Goal: Book appointment/travel/reservation

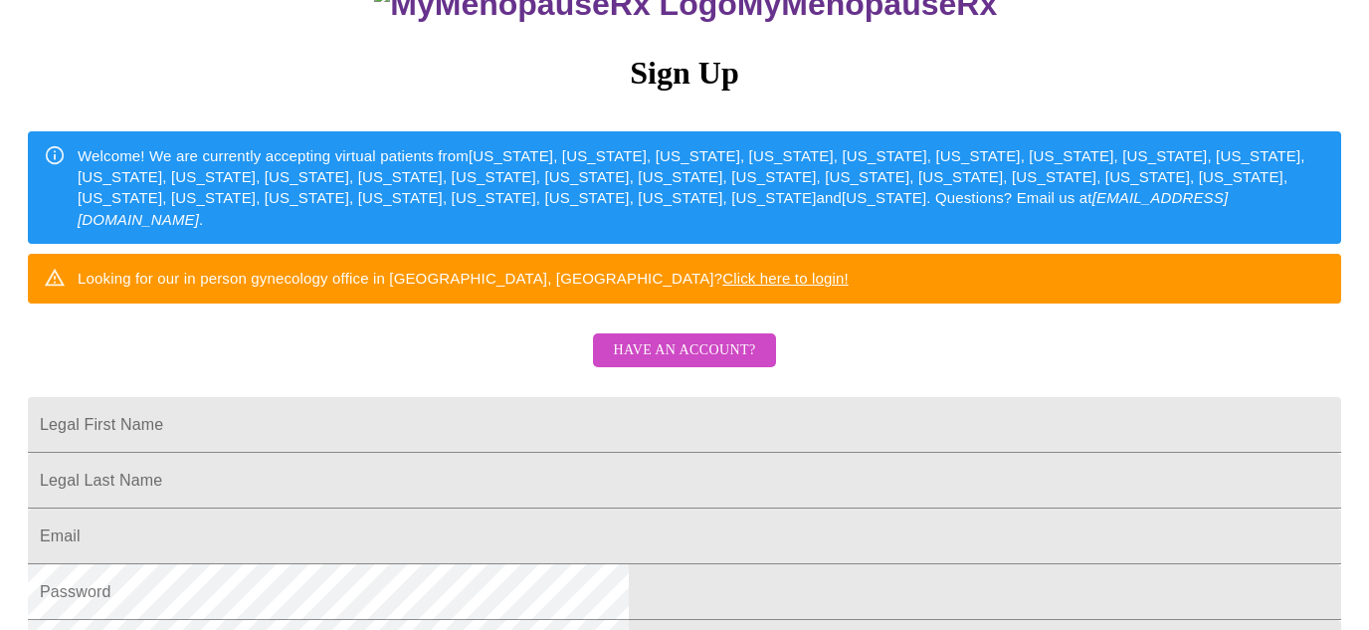
scroll to position [185, 0]
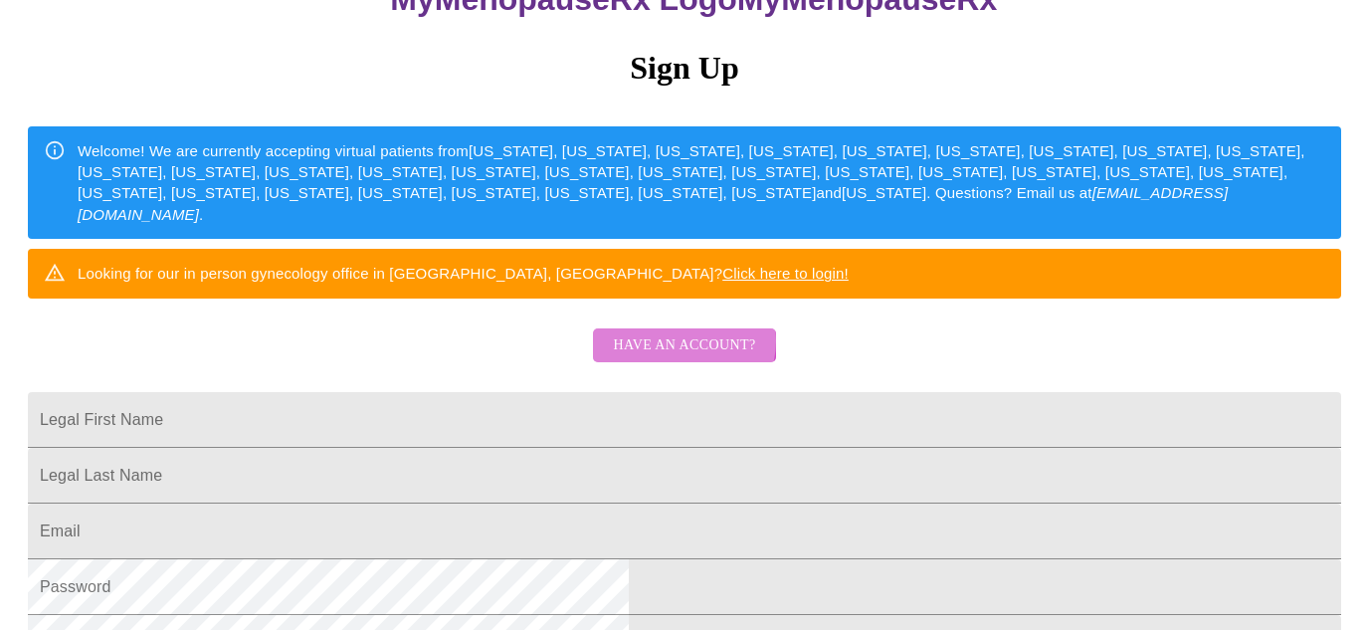
click at [684, 358] on span "Have an account?" at bounding box center [684, 345] width 142 height 25
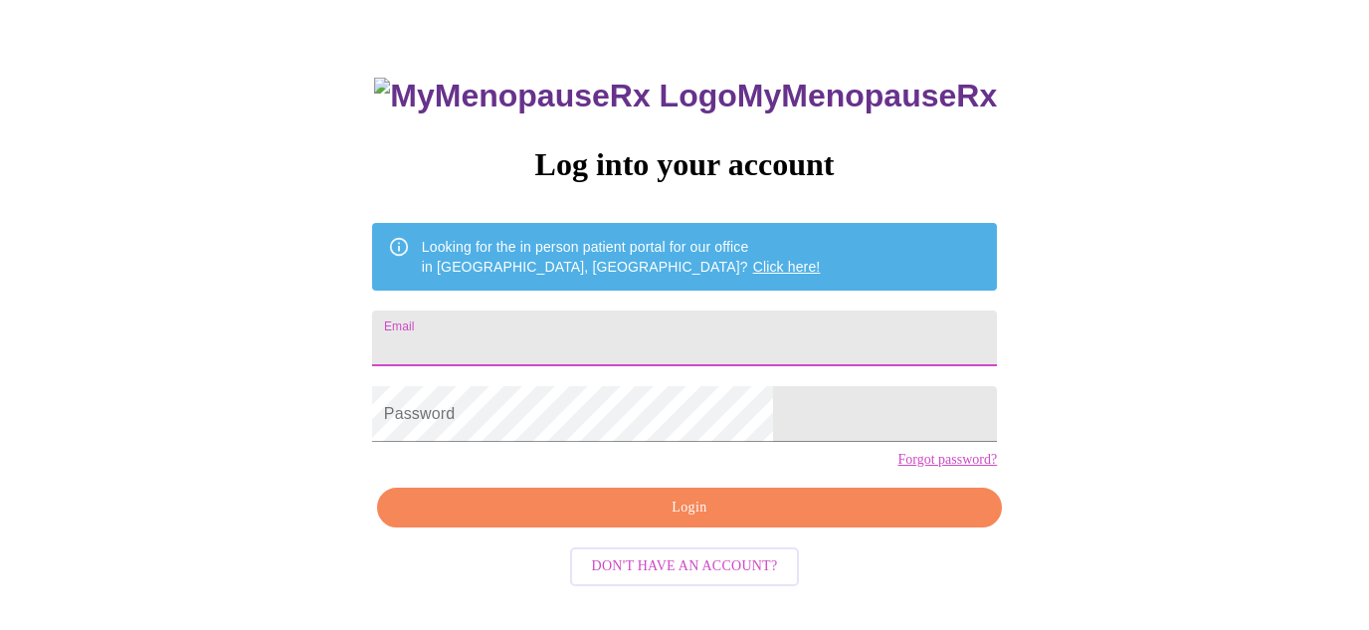
type input "[EMAIL_ADDRESS][DOMAIN_NAME]"
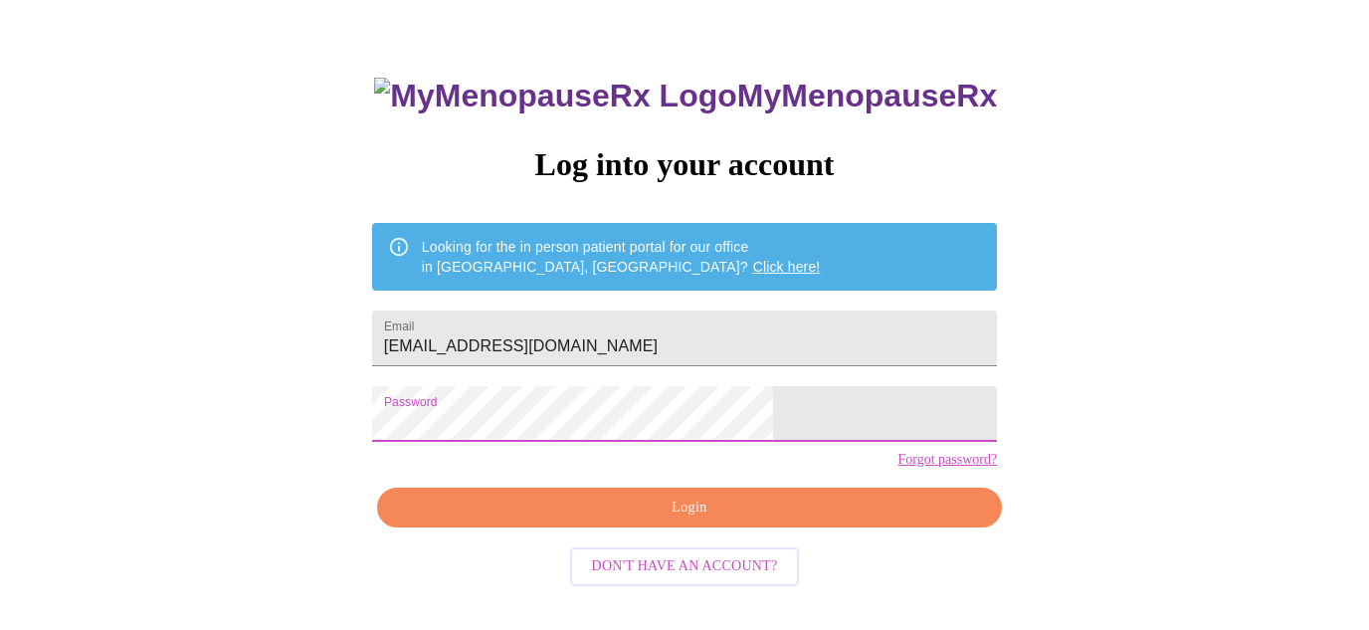
click at [604, 520] on span "Login" at bounding box center [689, 507] width 579 height 25
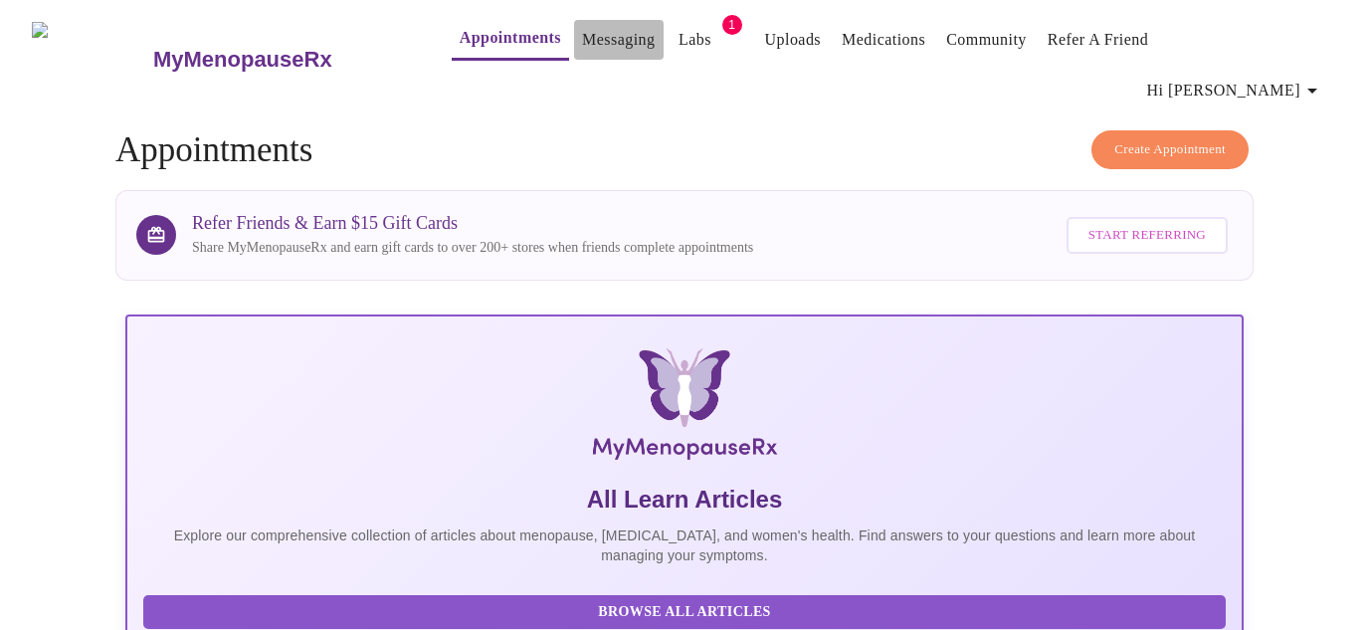
click at [582, 50] on link "Messaging" at bounding box center [618, 40] width 73 height 28
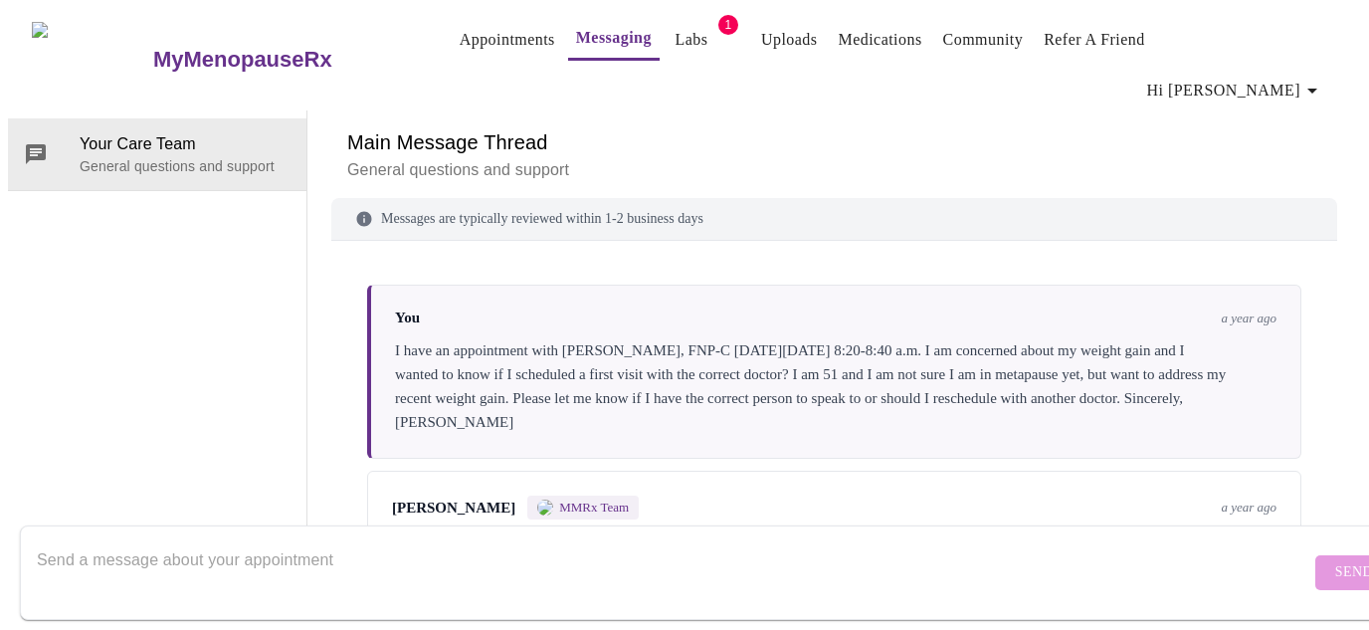
scroll to position [5645, 0]
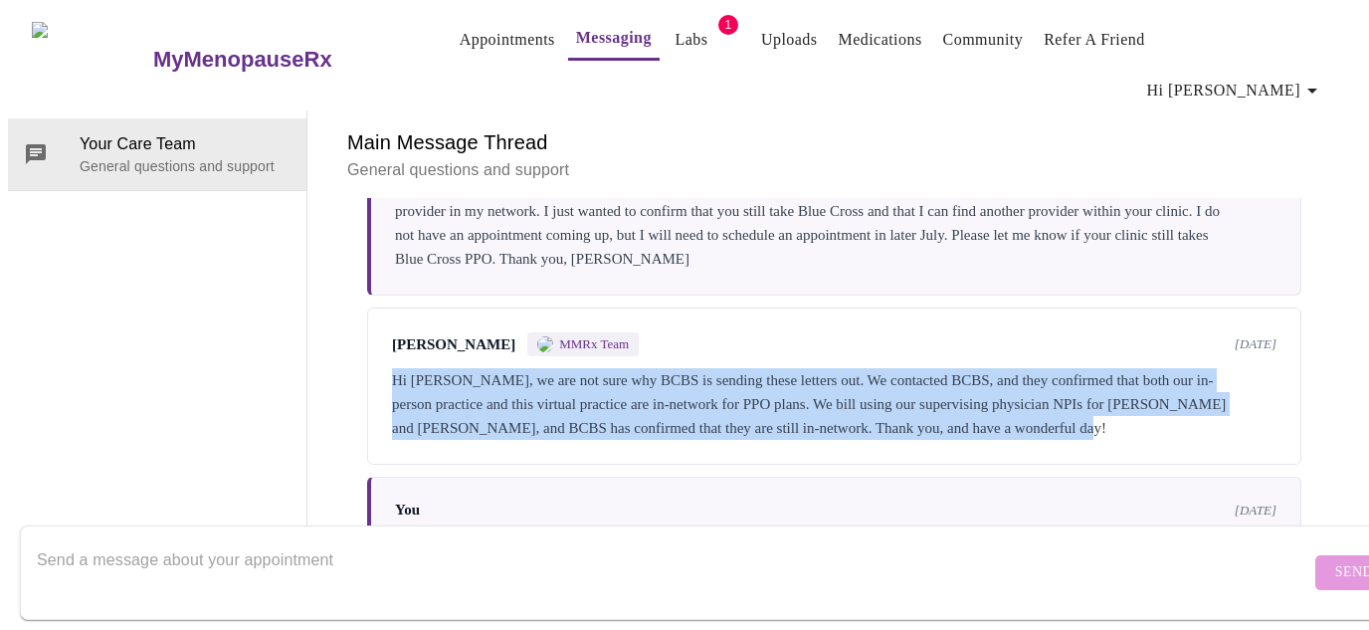
drag, startPoint x: 490, startPoint y: 309, endPoint x: 361, endPoint y: 224, distance: 154.3
click at [367, 307] on div "[PERSON_NAME] MMRx Team [DATE] Hi [PERSON_NAME], we are not sure why BCBS is se…" at bounding box center [834, 385] width 934 height 157
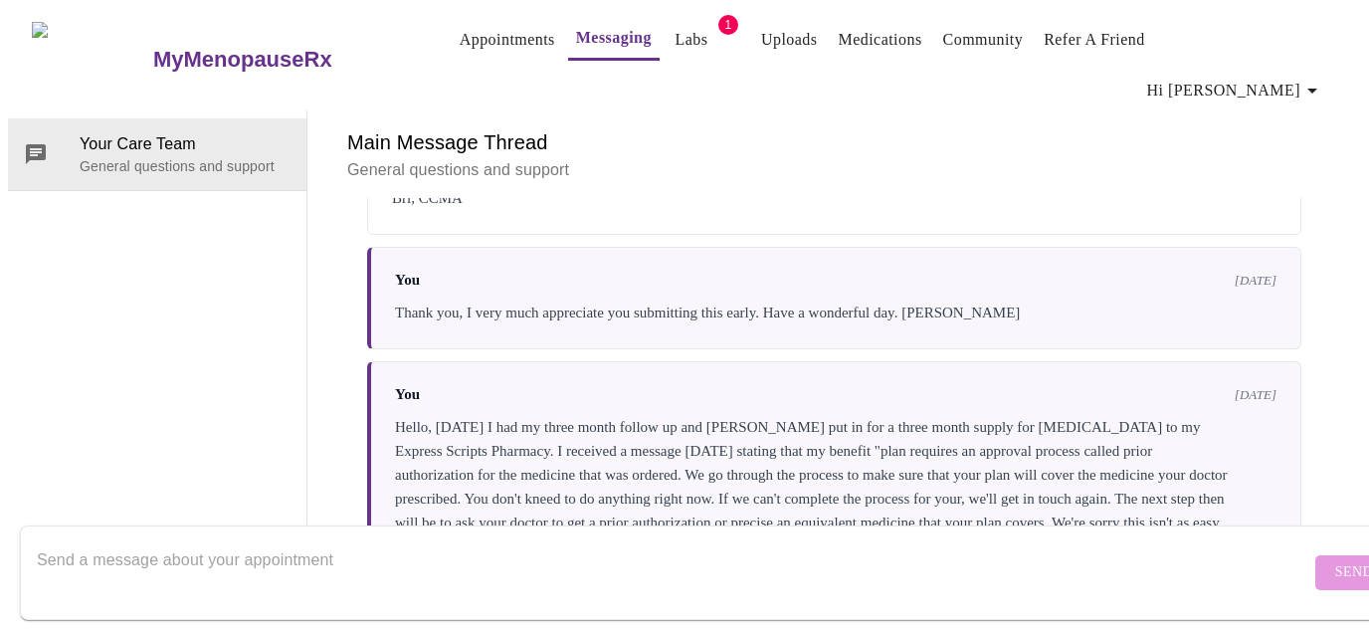
scroll to position [0, 0]
click at [478, 30] on link "Appointments" at bounding box center [508, 40] width 96 height 28
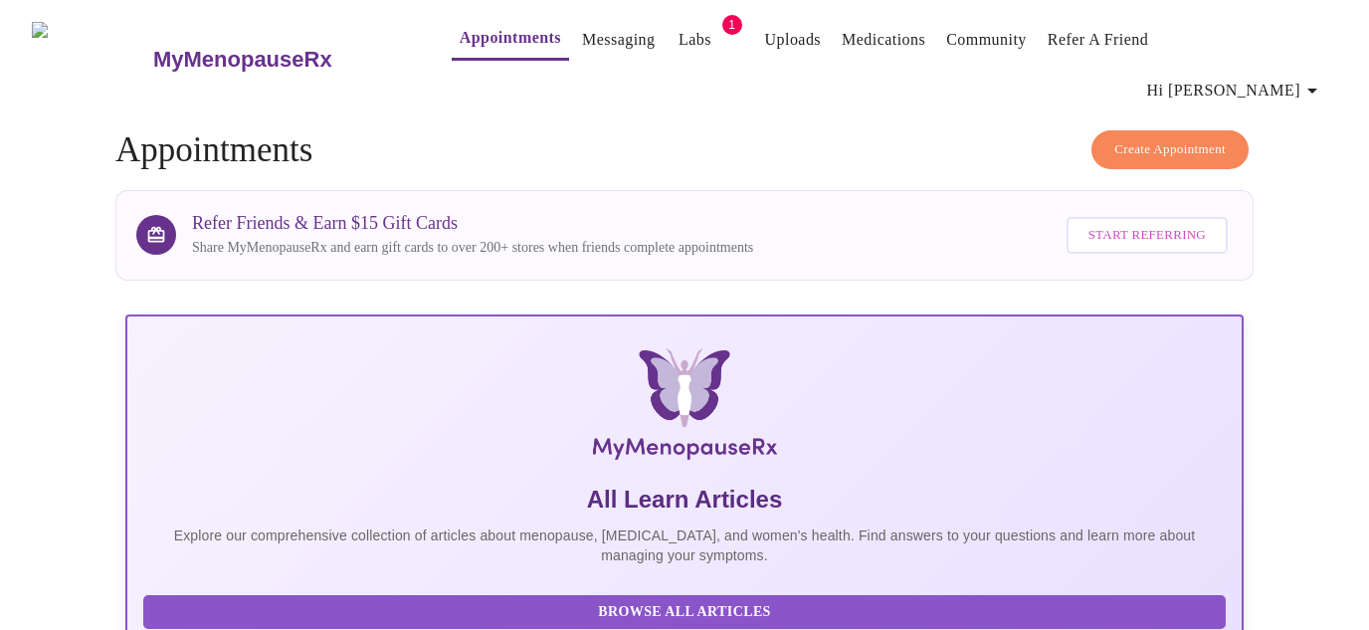
click at [1141, 138] on span "Create Appointment" at bounding box center [1169, 149] width 111 height 23
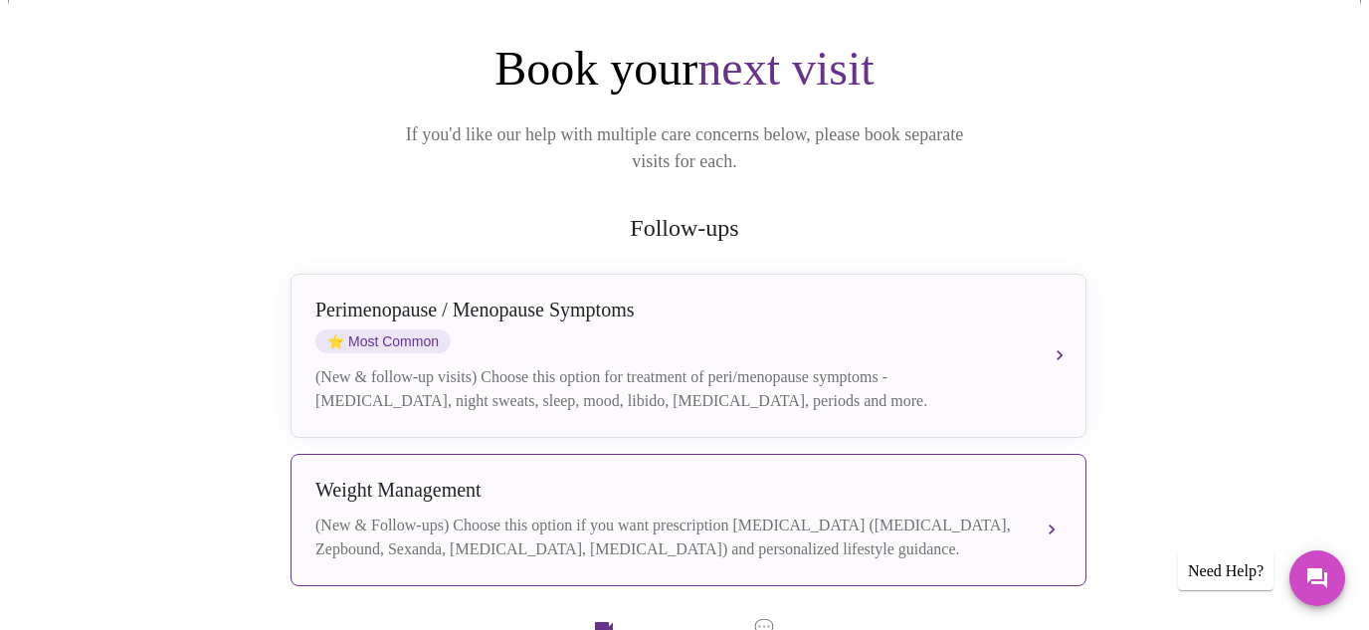
scroll to position [374, 0]
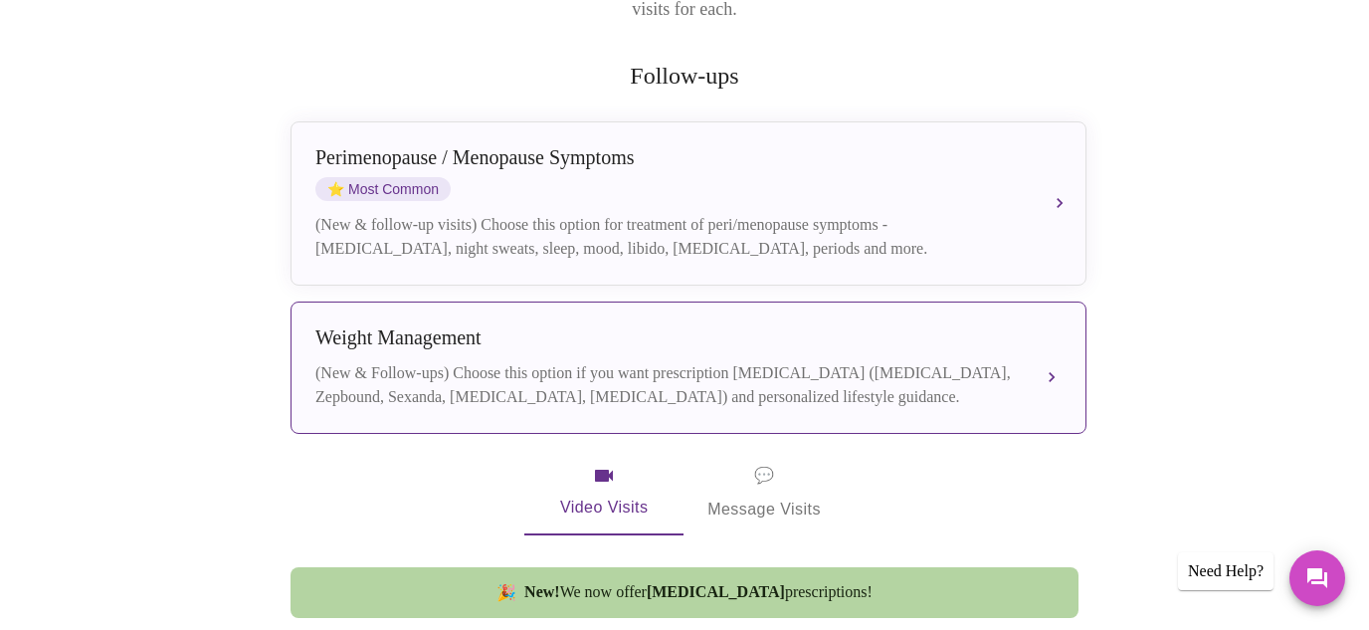
click at [622, 361] on div "(New & Follow-ups) Choose this option if you want prescription [MEDICAL_DATA] (…" at bounding box center [668, 385] width 706 height 48
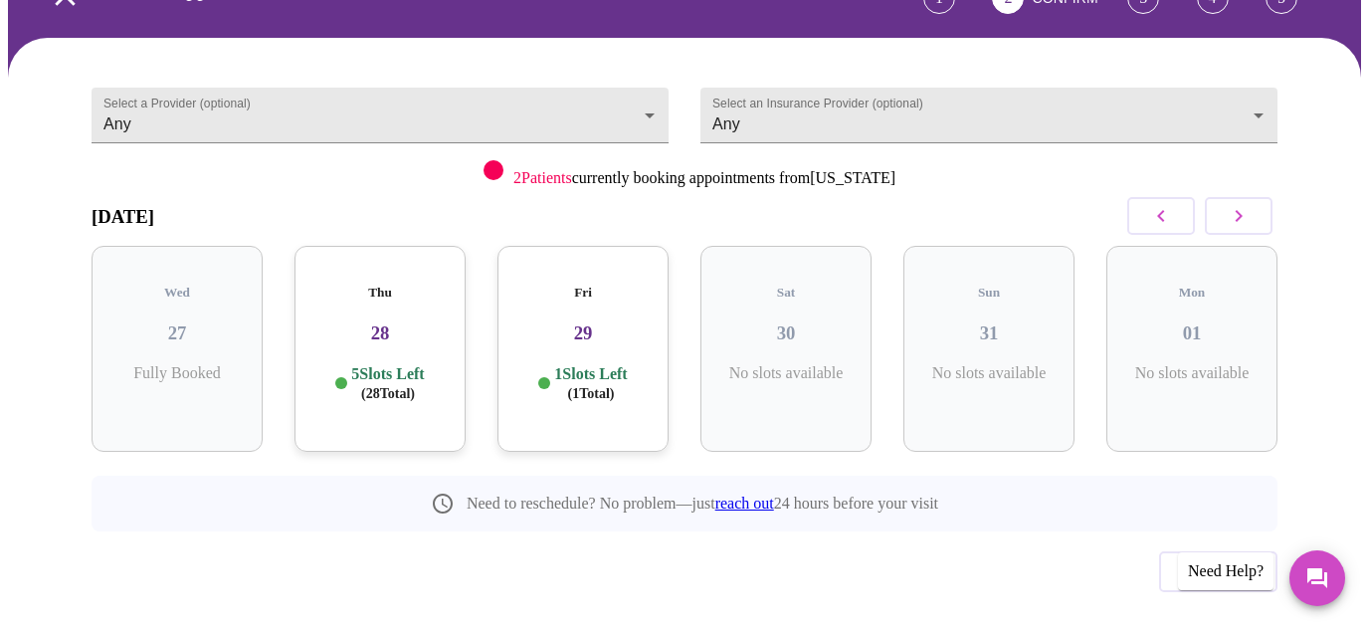
click at [599, 322] on h3 "29" at bounding box center [582, 333] width 139 height 22
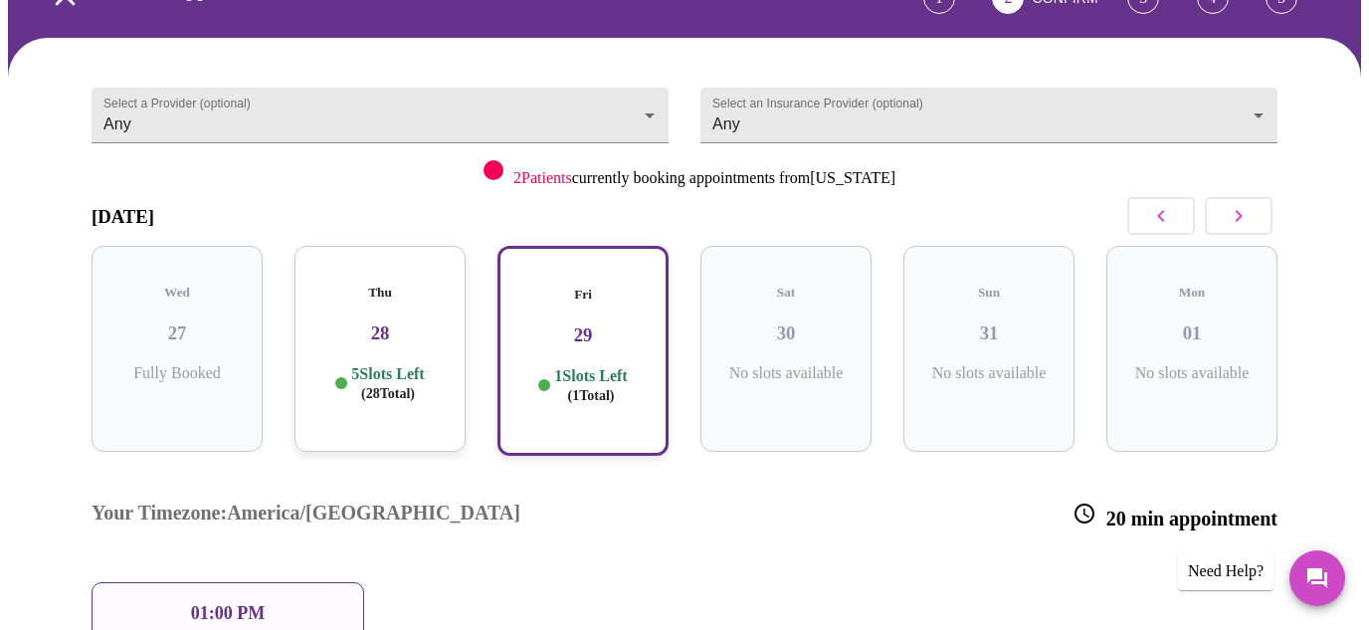
click at [1228, 197] on button "button" at bounding box center [1239, 216] width 68 height 38
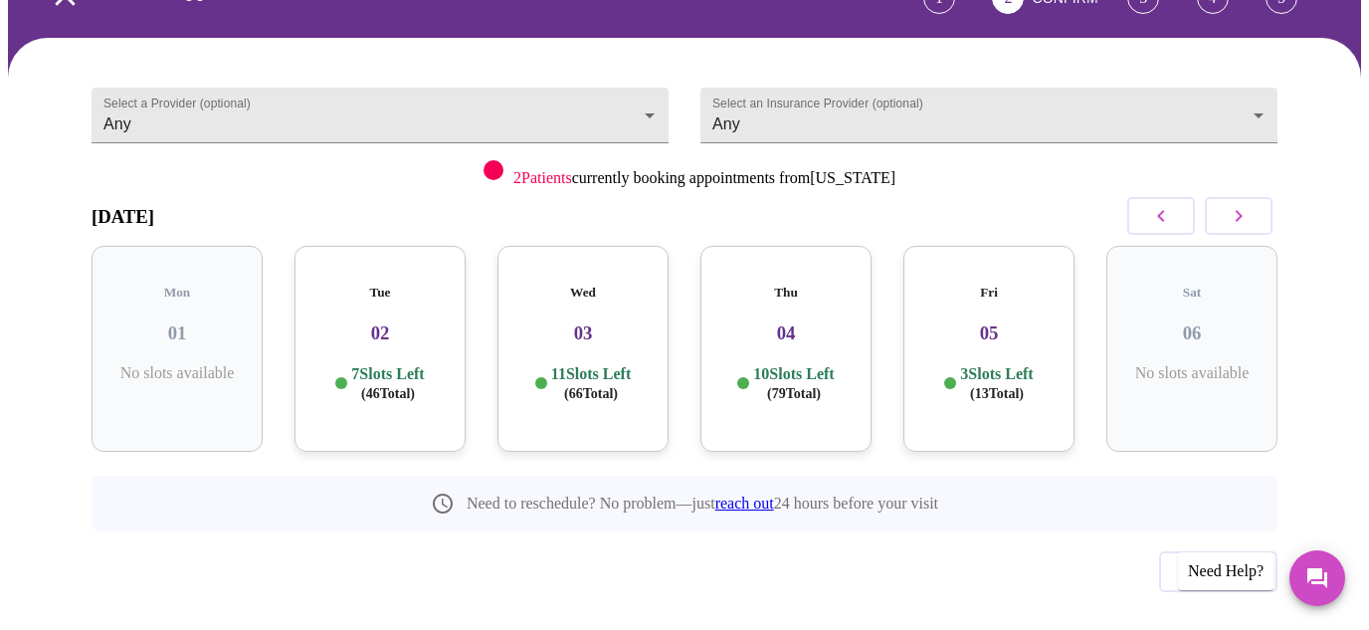
click at [396, 362] on div "Tue 02 7 Slots Left ( 46 Total)" at bounding box center [379, 349] width 171 height 206
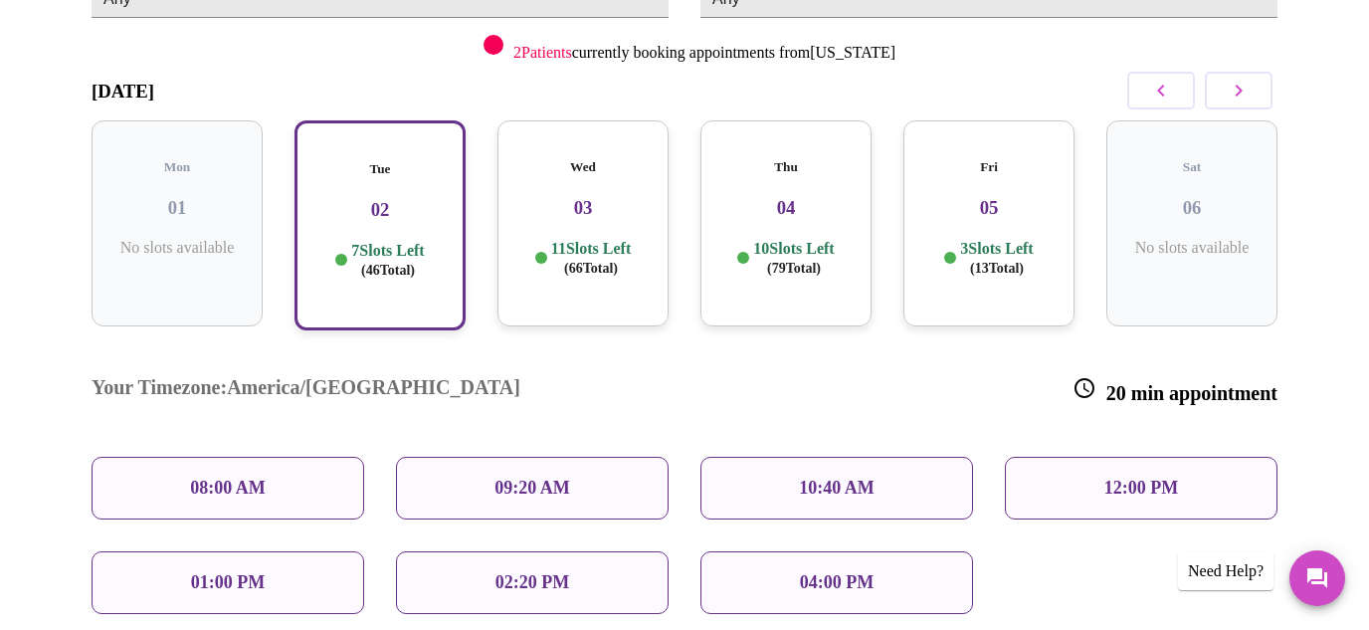
scroll to position [301, 0]
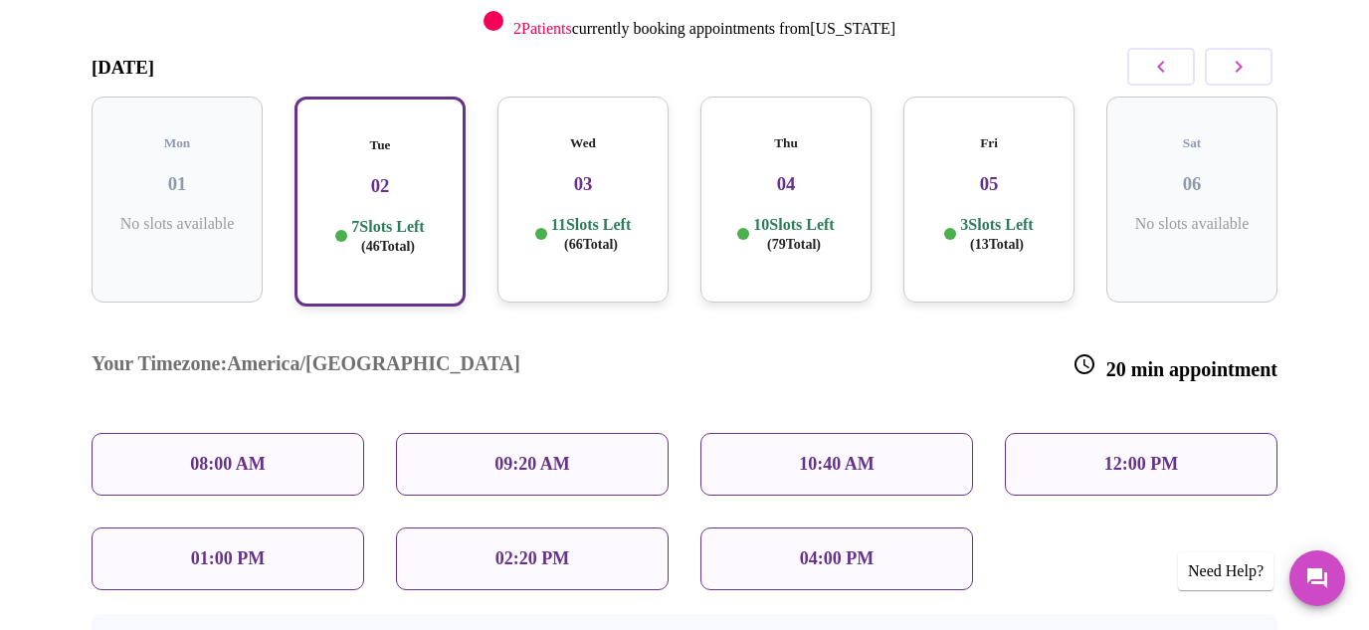
click at [1172, 454] on p "12:00 PM" at bounding box center [1141, 464] width 74 height 21
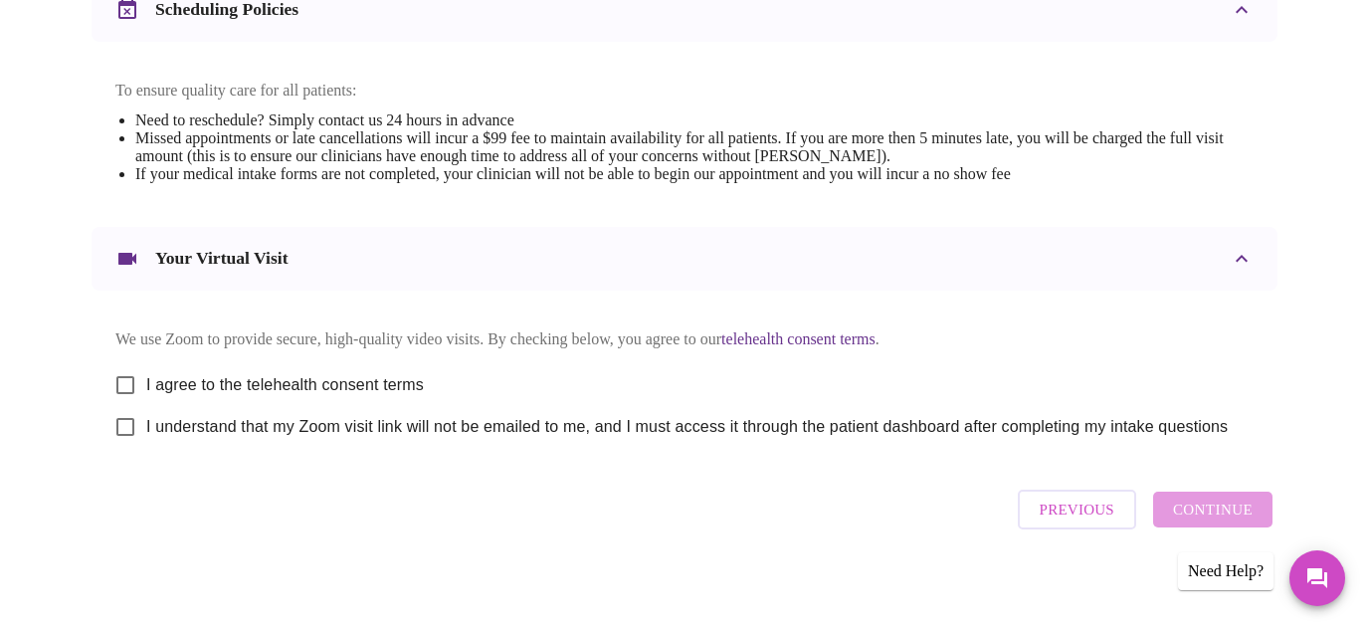
scroll to position [812, 0]
click at [115, 367] on input "I agree to the telehealth consent terms" at bounding box center [125, 386] width 42 height 42
checkbox input "true"
click at [113, 420] on input "I understand that my Zoom visit link will not be emailed to me, and I must acce…" at bounding box center [125, 428] width 42 height 42
checkbox input "true"
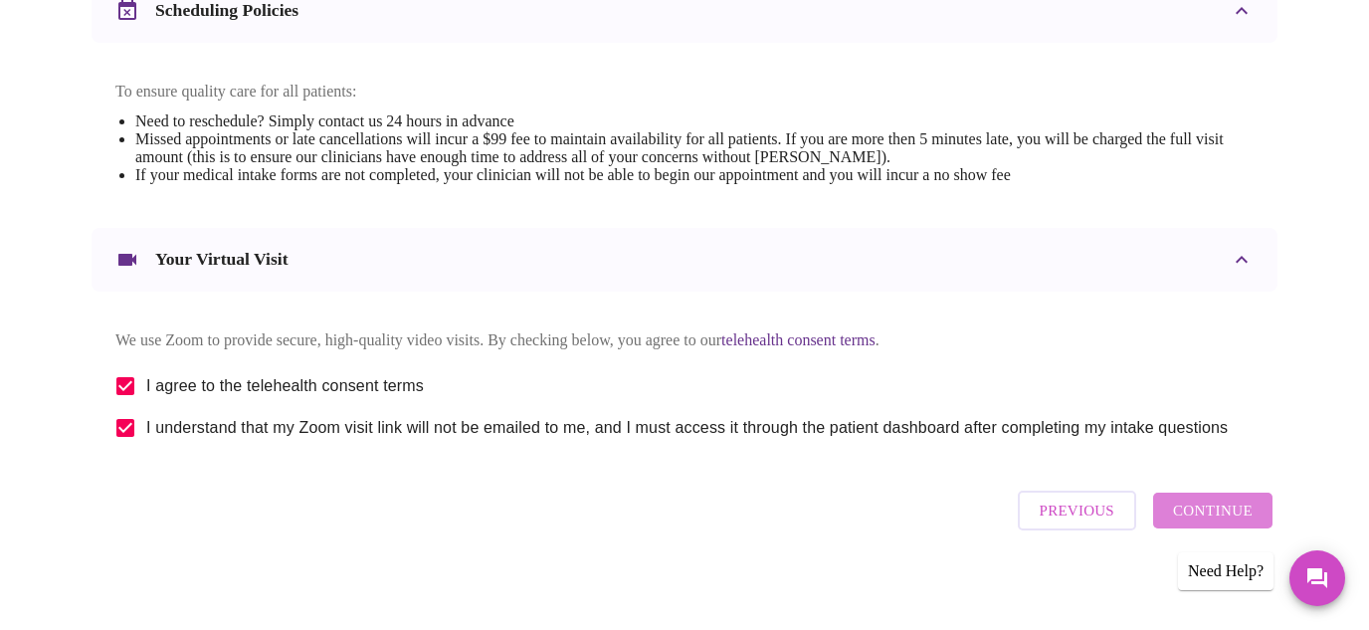
click at [1237, 513] on span "Continue" at bounding box center [1213, 510] width 80 height 26
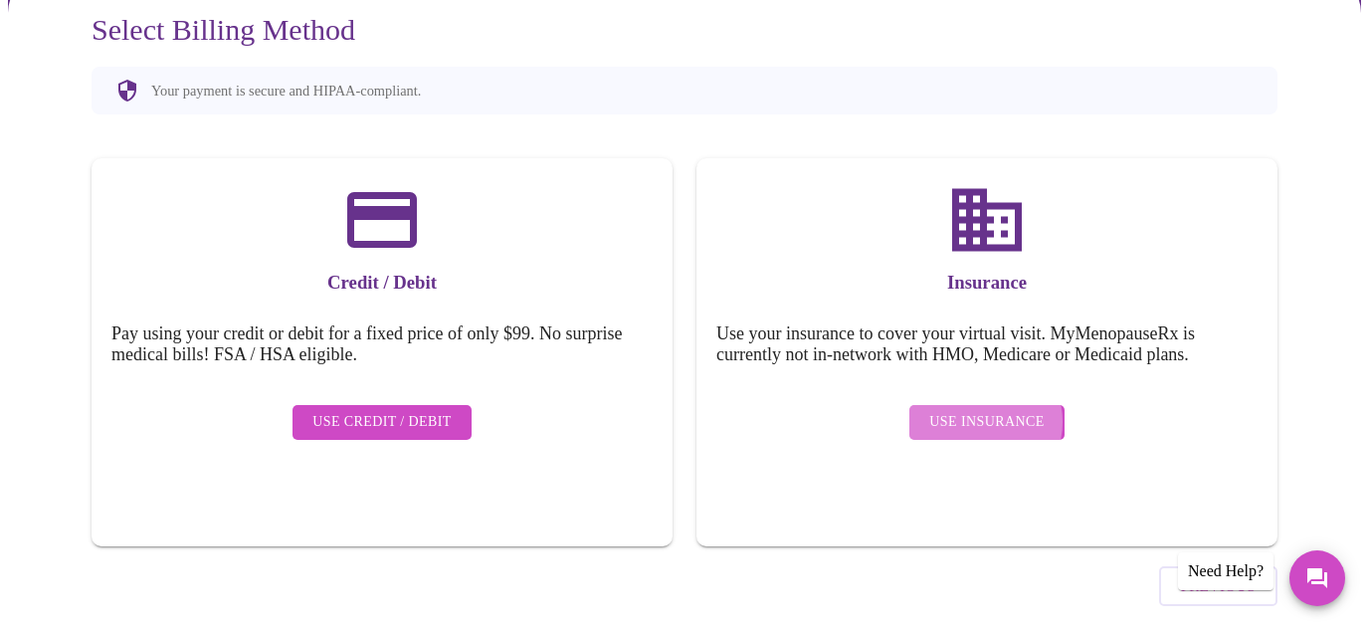
click at [986, 410] on span "Use Insurance" at bounding box center [986, 422] width 114 height 25
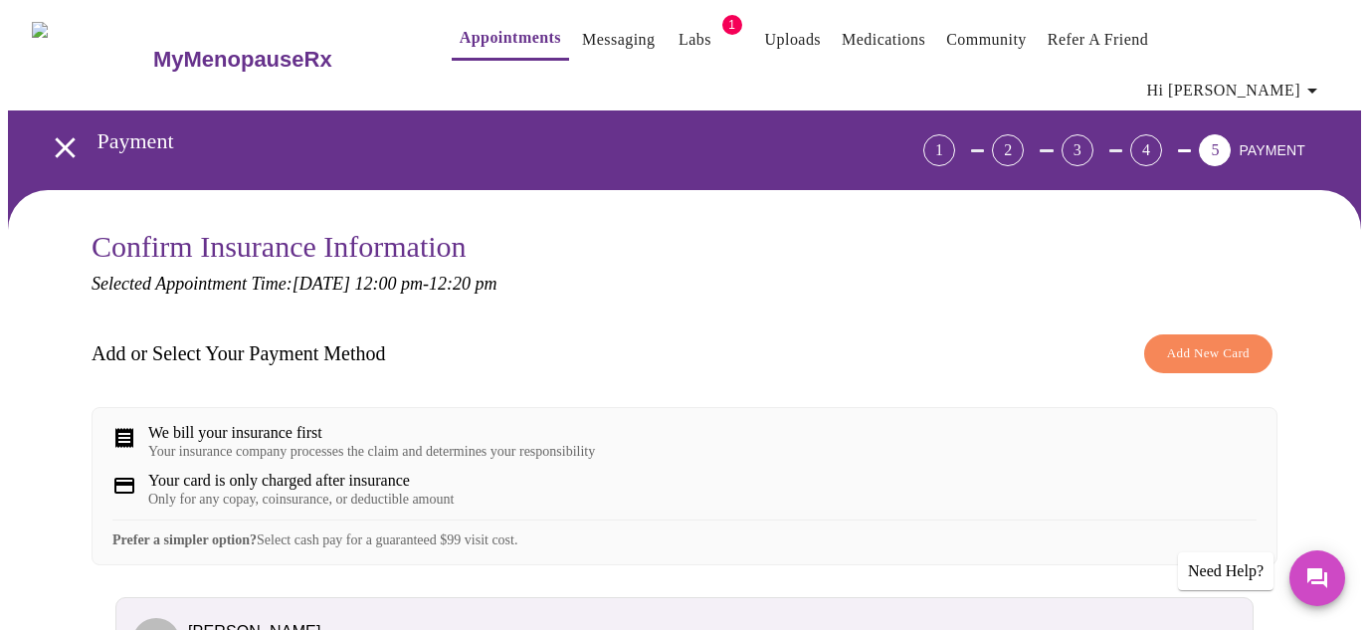
scroll to position [67, 0]
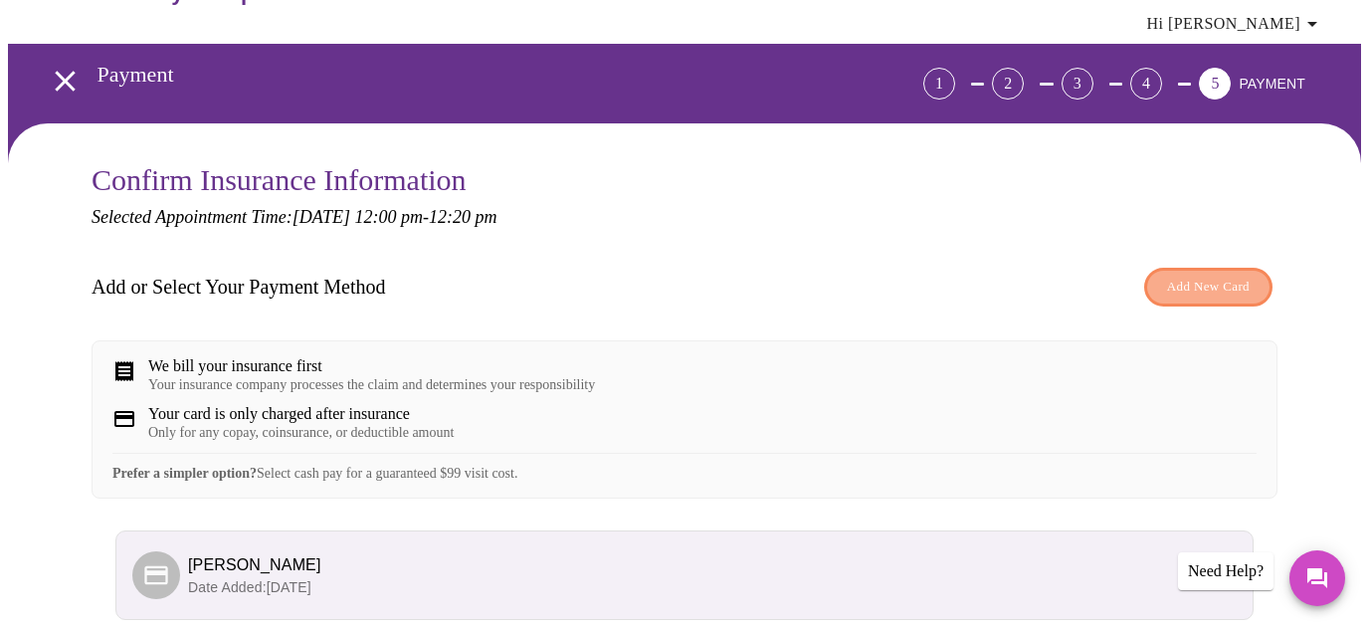
click at [1181, 276] on span "Add New Card" at bounding box center [1208, 287] width 83 height 23
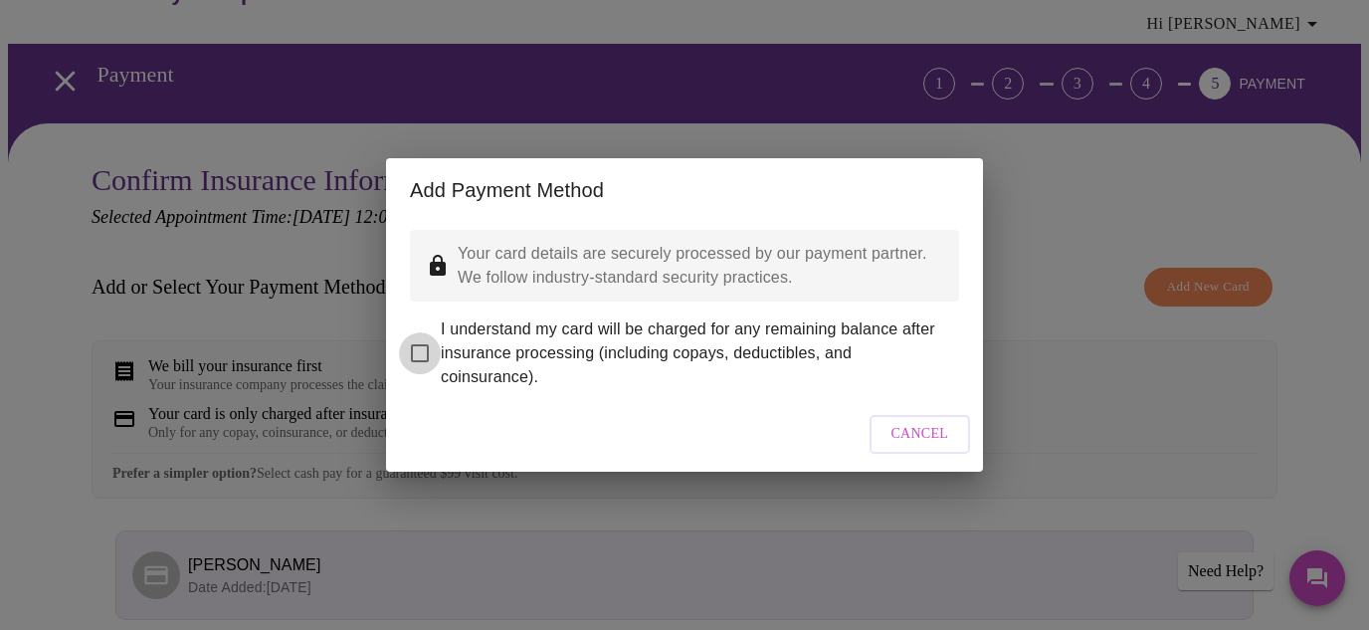
click at [420, 336] on input "I understand my card will be charged for any remaining balance after insurance …" at bounding box center [420, 353] width 42 height 42
checkbox input "true"
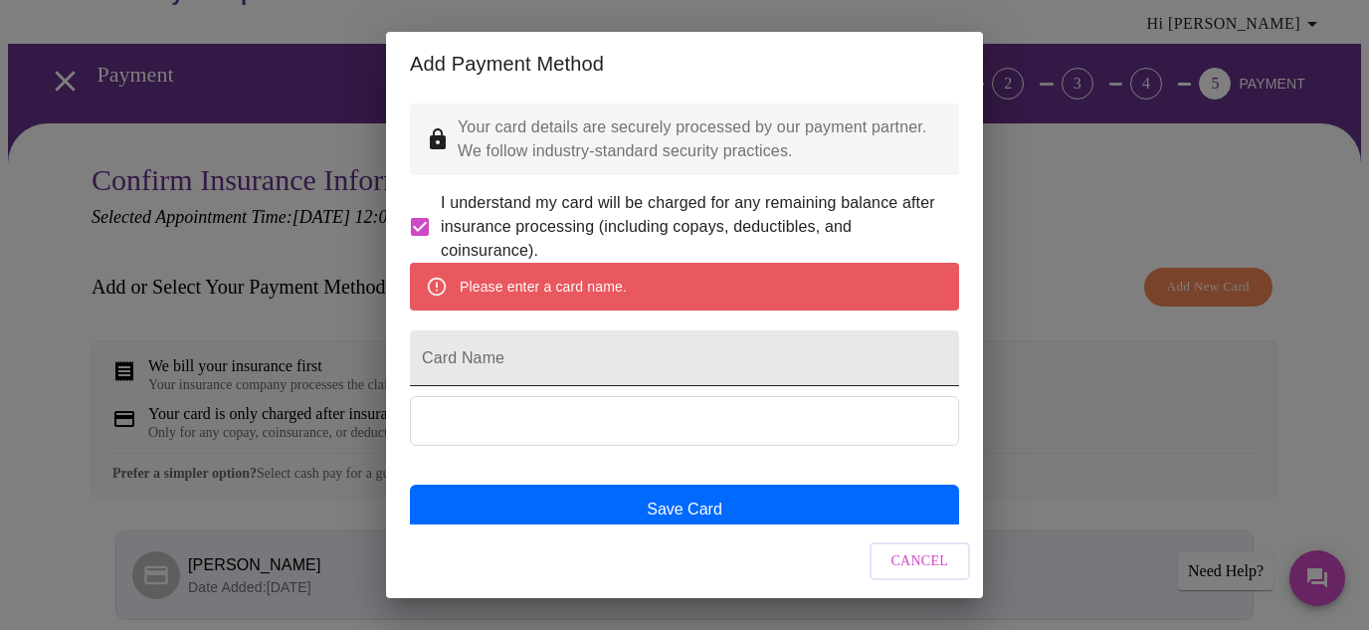
click at [534, 386] on input "Card Name" at bounding box center [684, 358] width 549 height 56
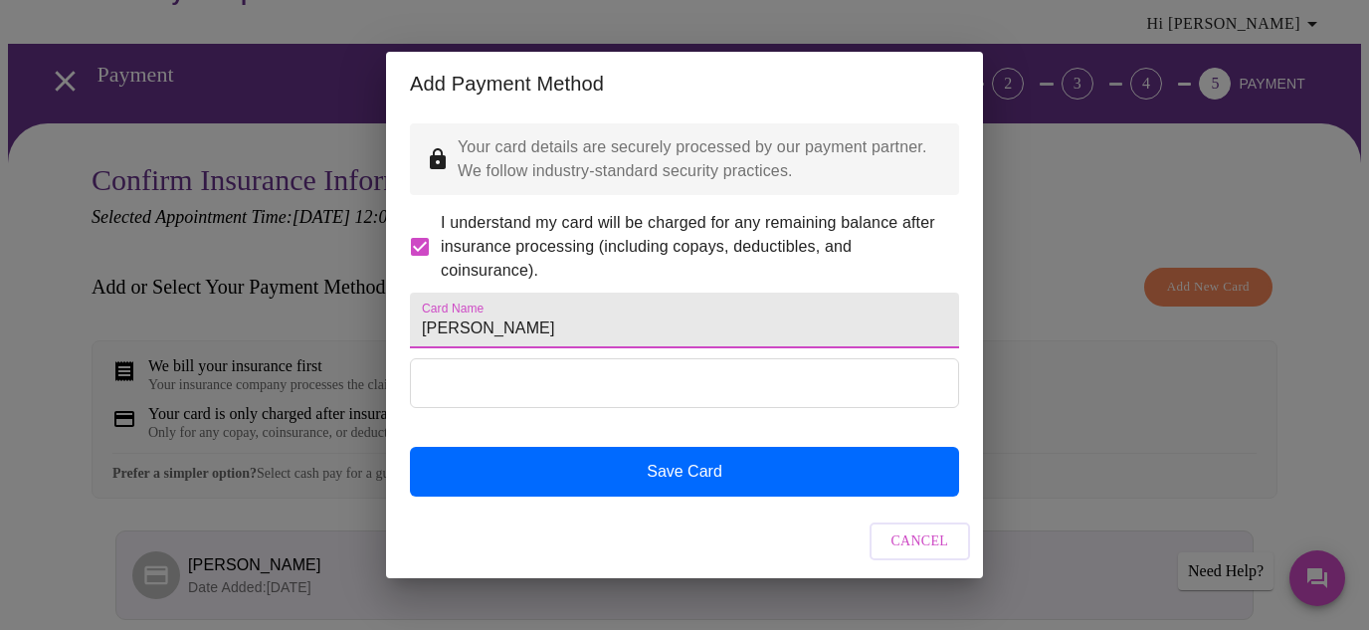
type input "[PERSON_NAME]"
click at [888, 556] on button "Cancel" at bounding box center [920, 541] width 101 height 39
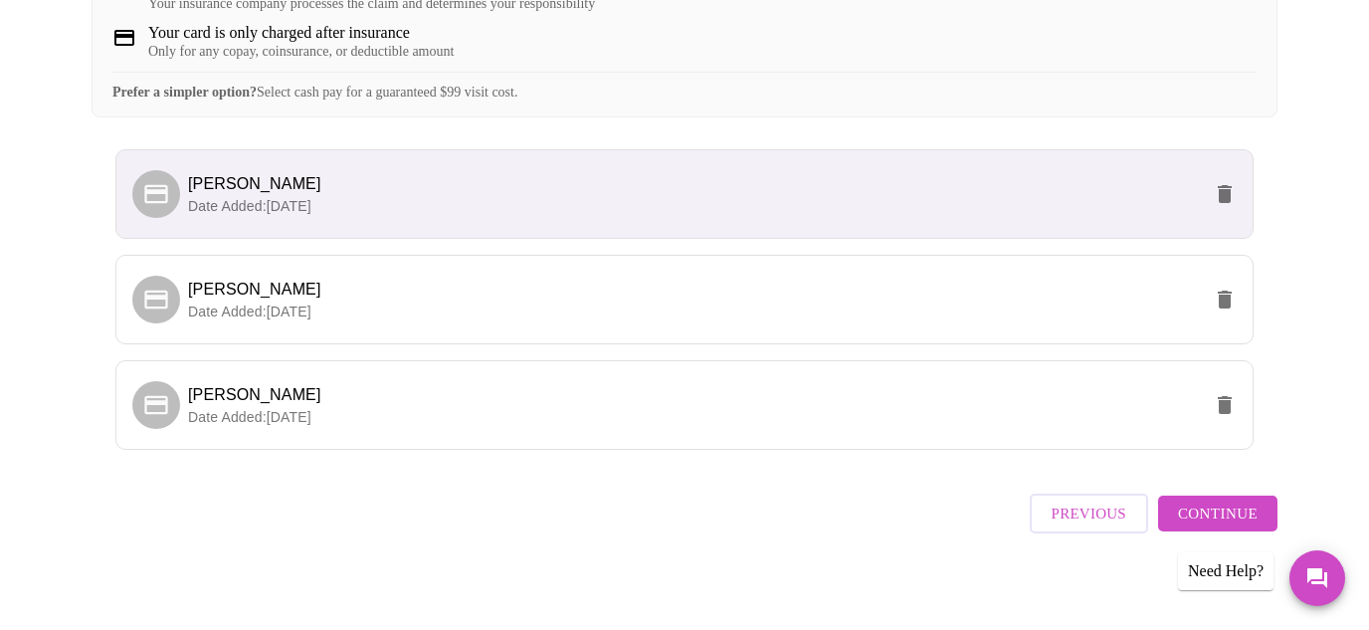
scroll to position [447, 0]
click at [1236, 501] on span "Continue" at bounding box center [1218, 514] width 80 height 26
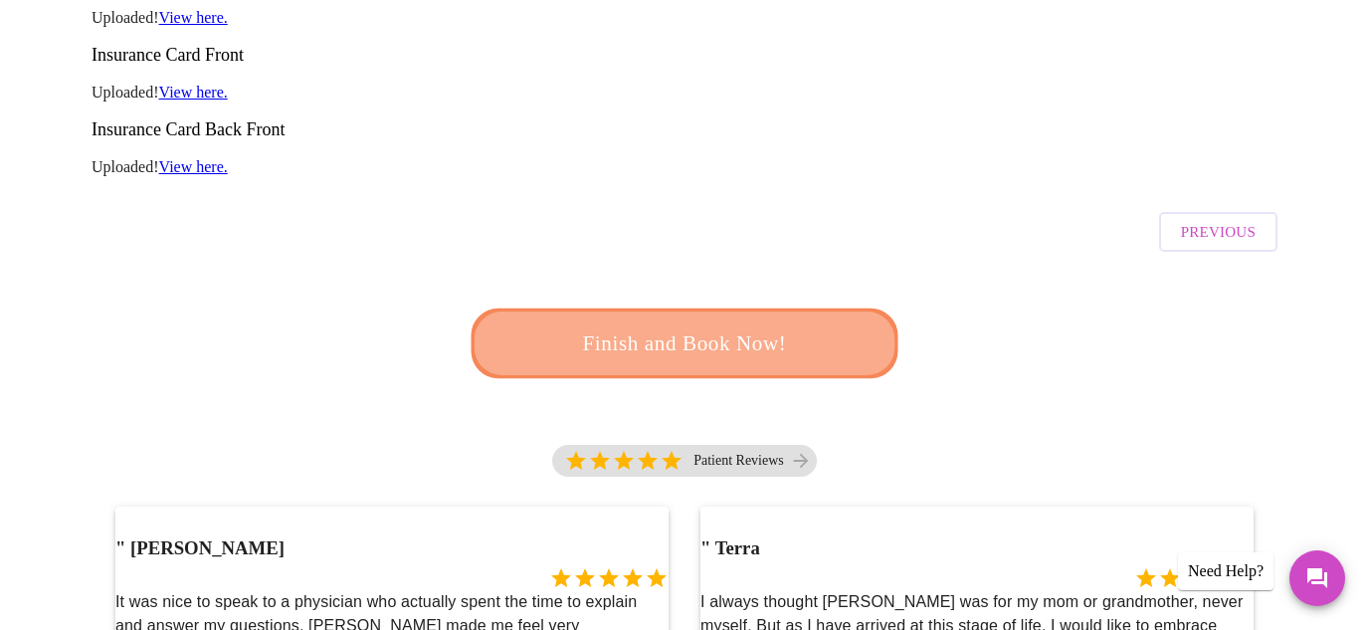
click at [811, 325] on span "Finish and Book Now!" at bounding box center [684, 343] width 368 height 37
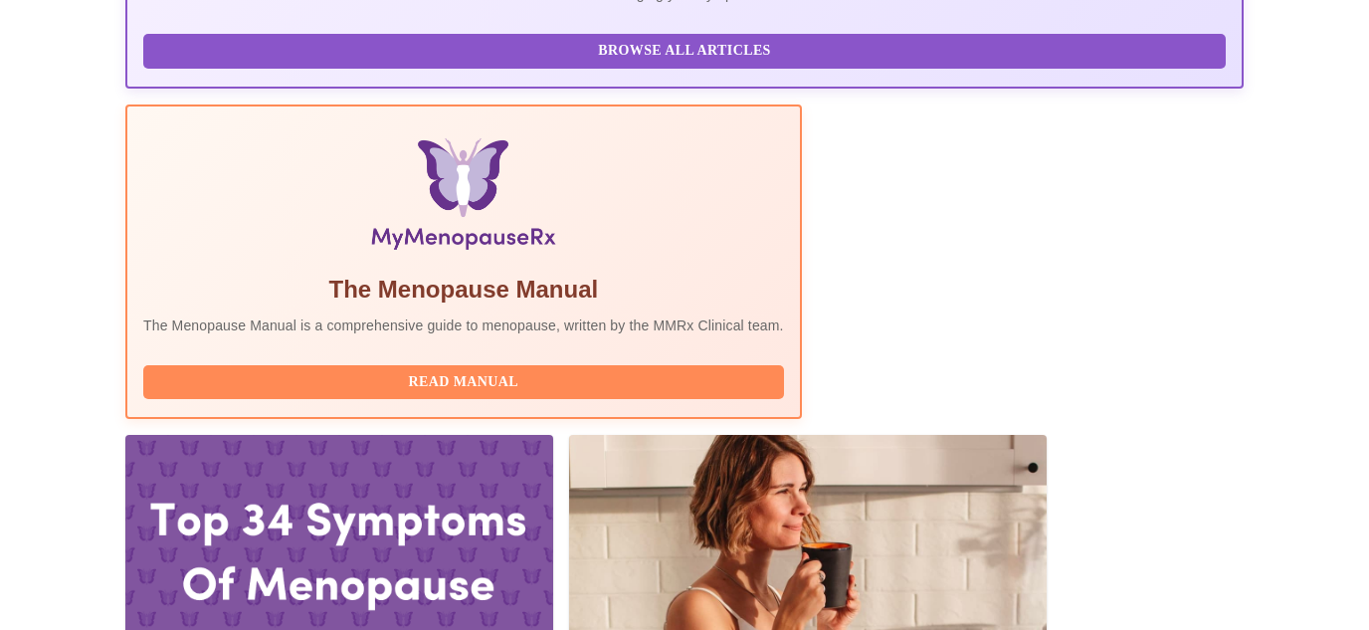
scroll to position [46, 0]
